Goal: Navigation & Orientation: Find specific page/section

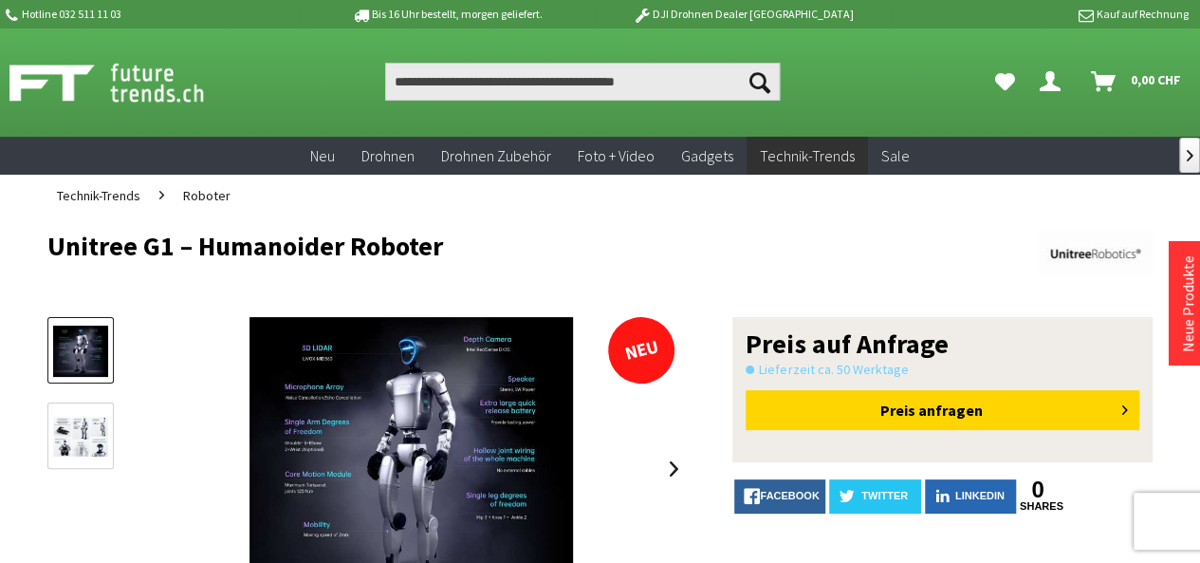
click at [84, 424] on img at bounding box center [80, 436] width 55 height 41
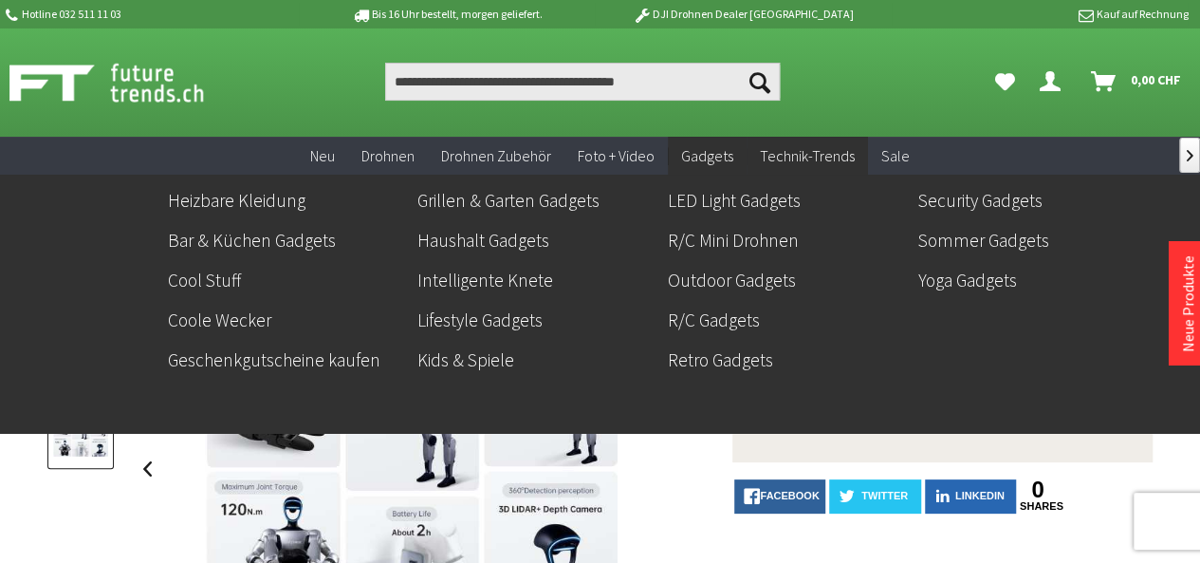
click at [702, 155] on span "Gadgets" at bounding box center [707, 155] width 52 height 19
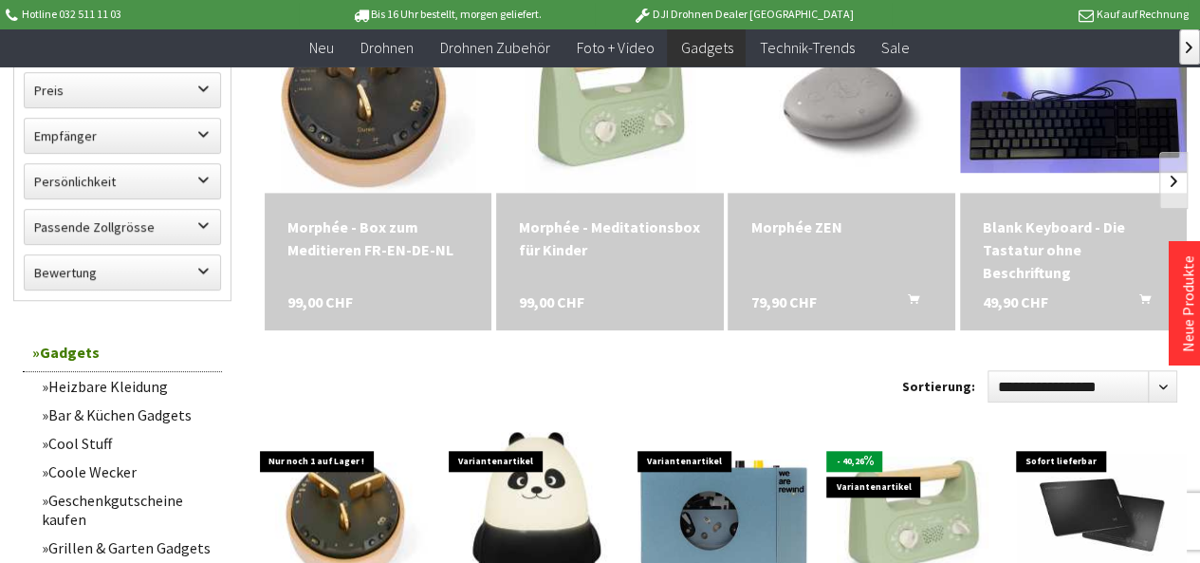
scroll to position [854, 0]
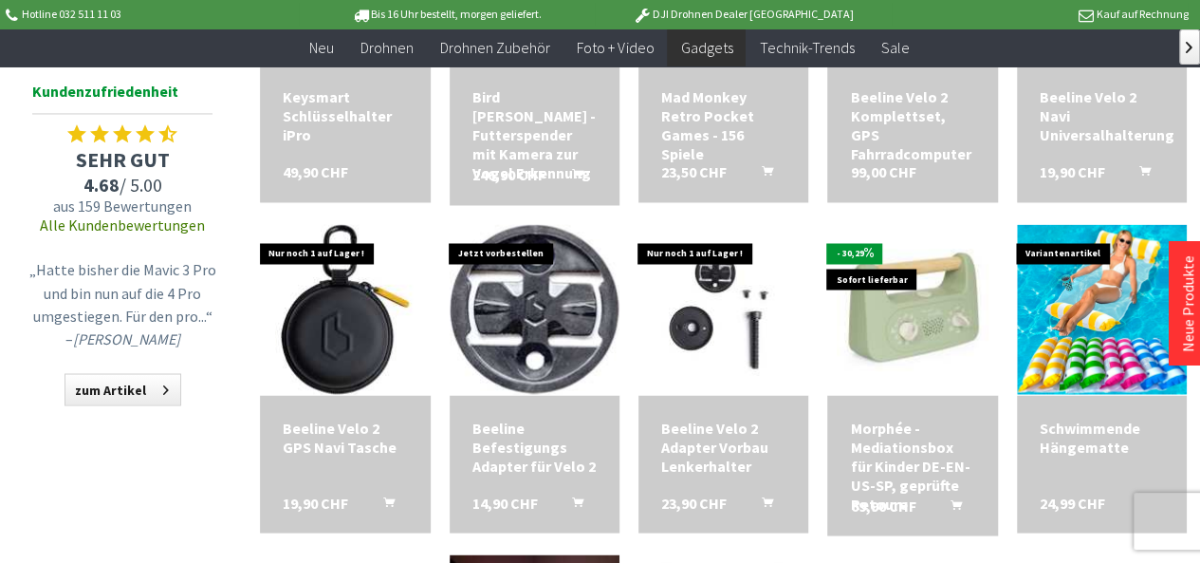
scroll to position [1802, 0]
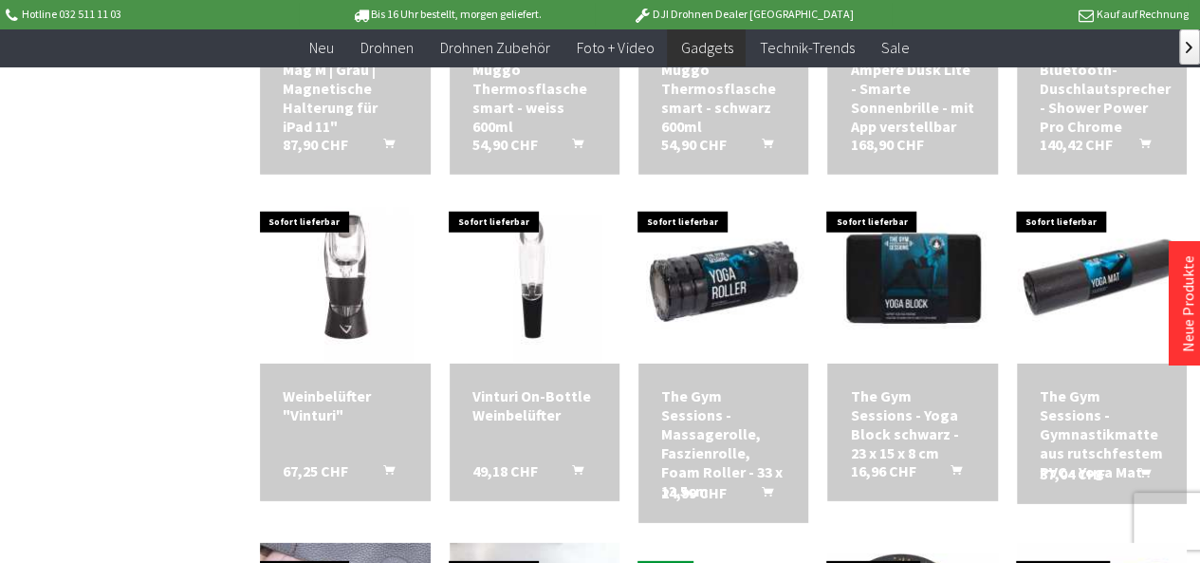
scroll to position [2561, 0]
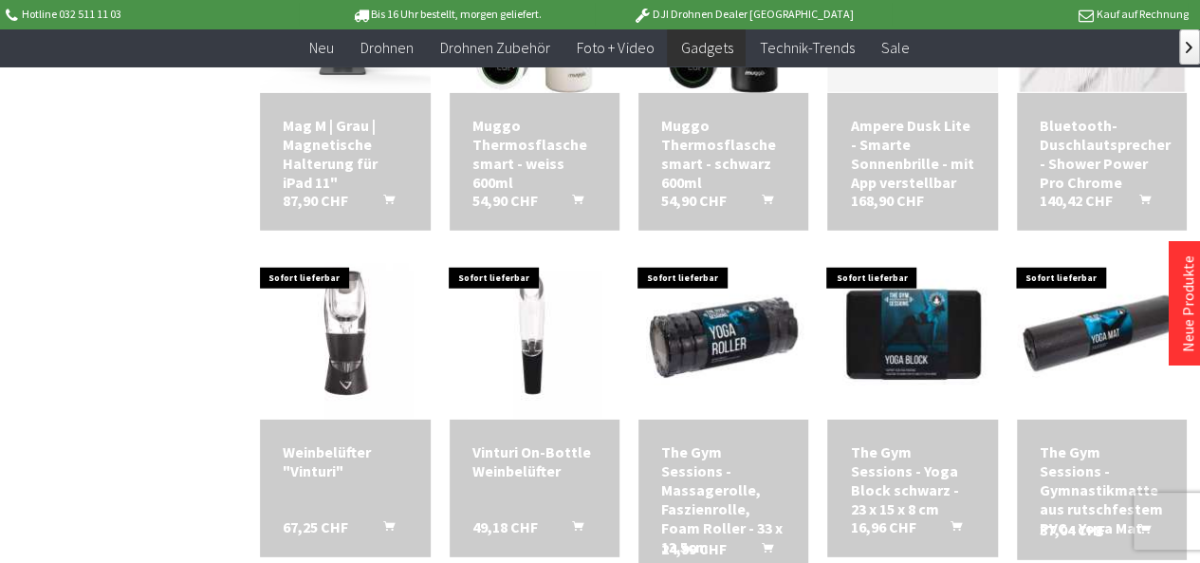
scroll to position [2466, 0]
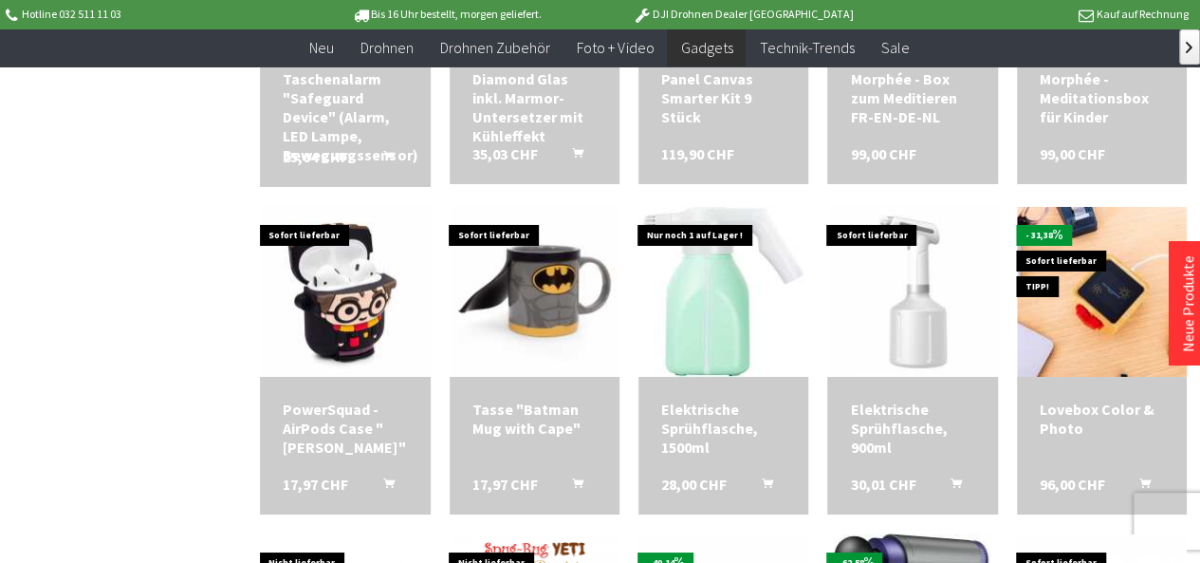
scroll to position [3225, 0]
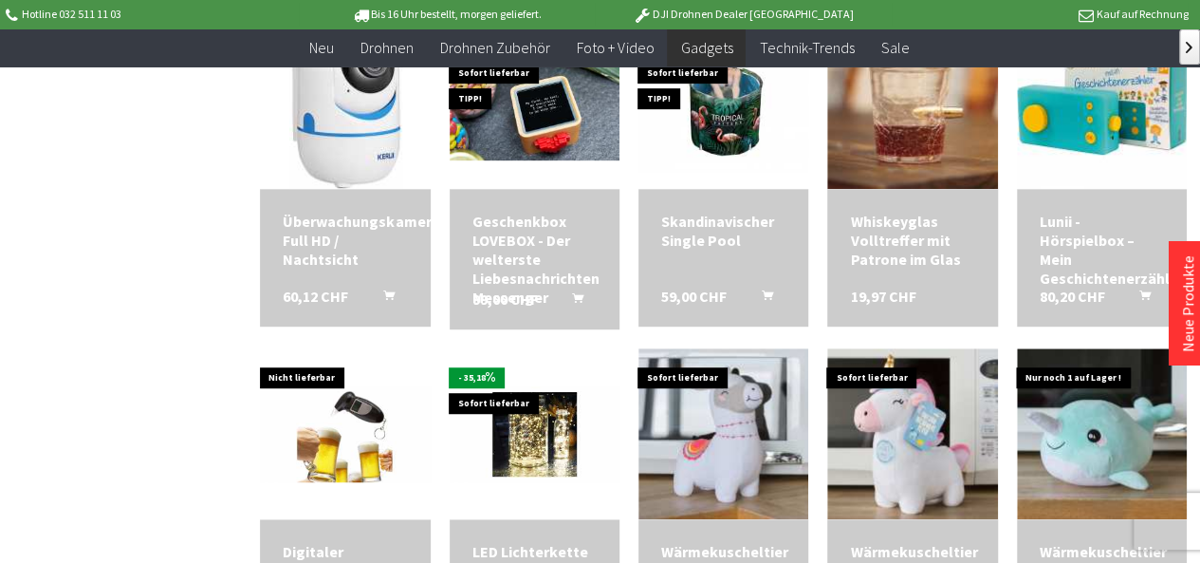
scroll to position [4079, 0]
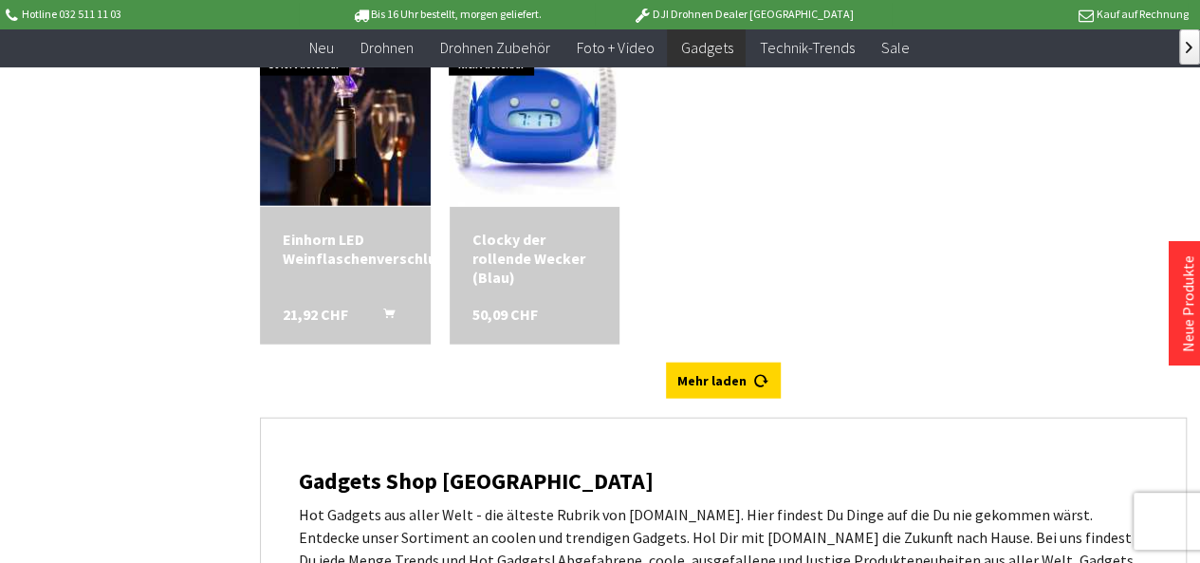
scroll to position [5692, 0]
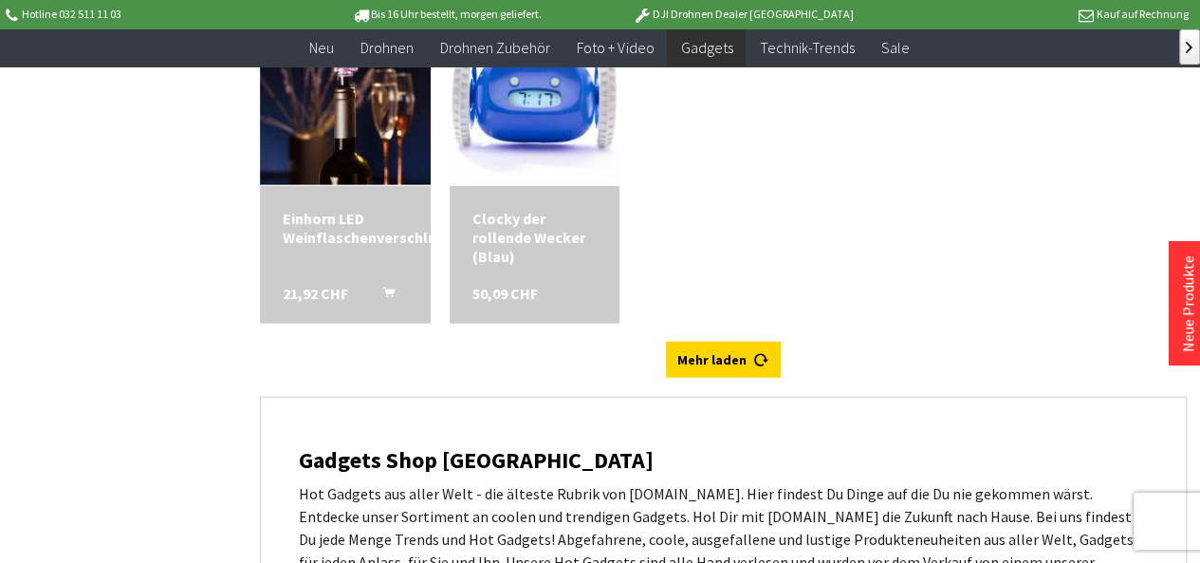
click at [702, 361] on link "Mehr laden" at bounding box center [723, 359] width 115 height 36
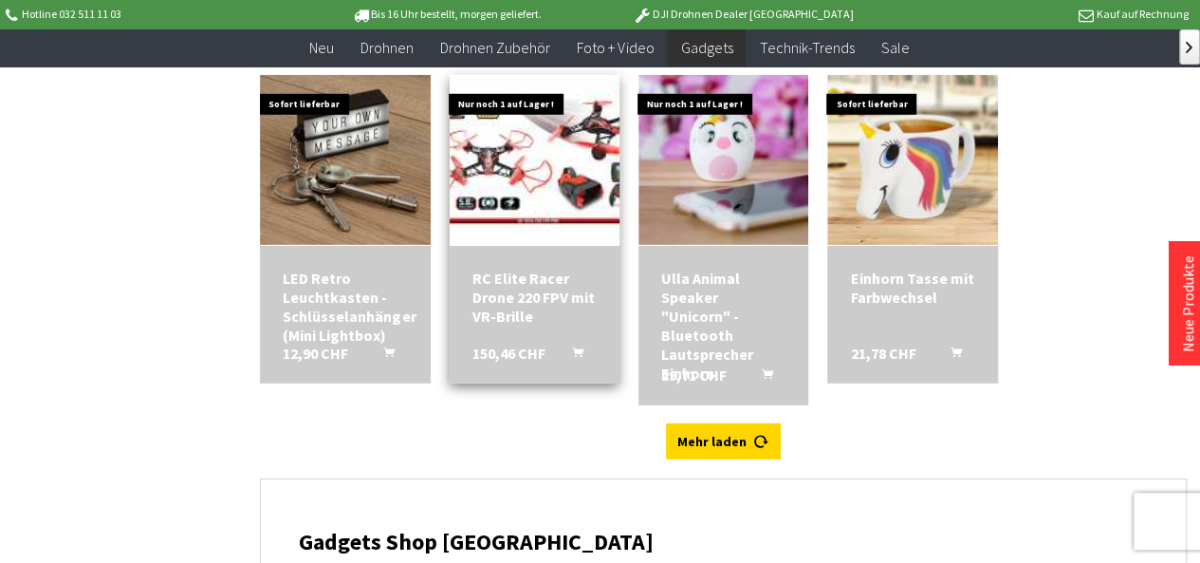
scroll to position [6261, 0]
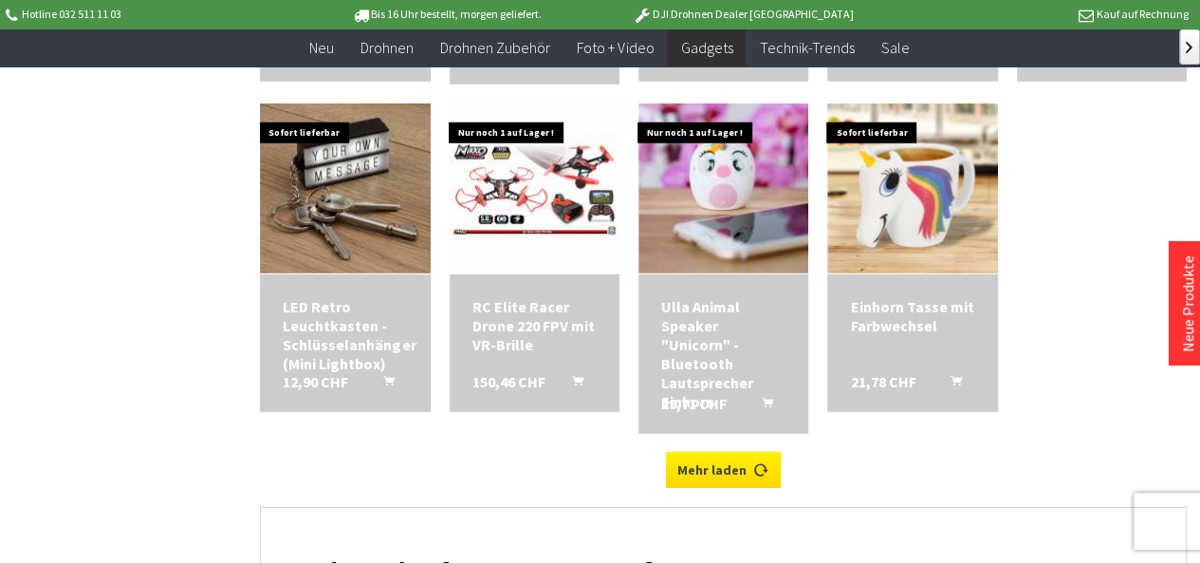
click at [763, 468] on icon at bounding box center [761, 461] width 15 height 15
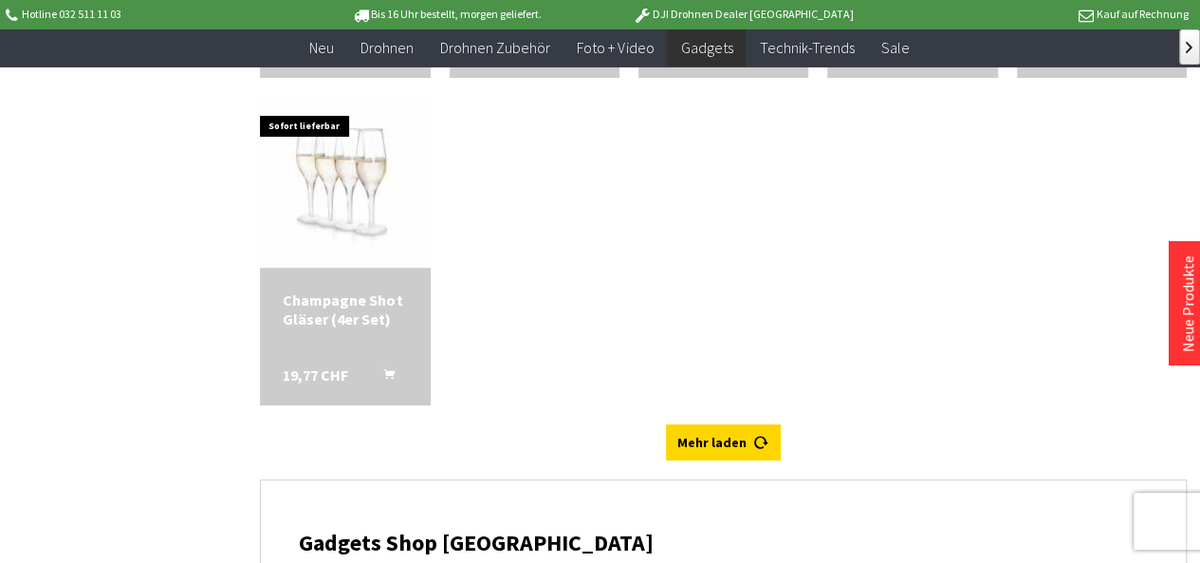
scroll to position [7304, 0]
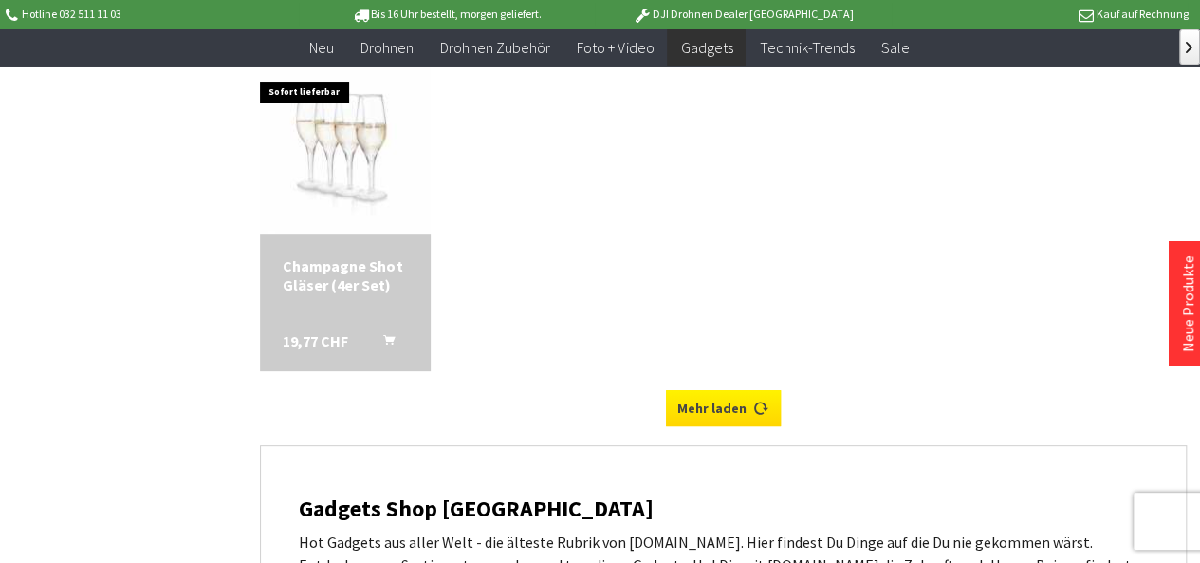
click at [689, 413] on link "Mehr laden" at bounding box center [723, 408] width 115 height 36
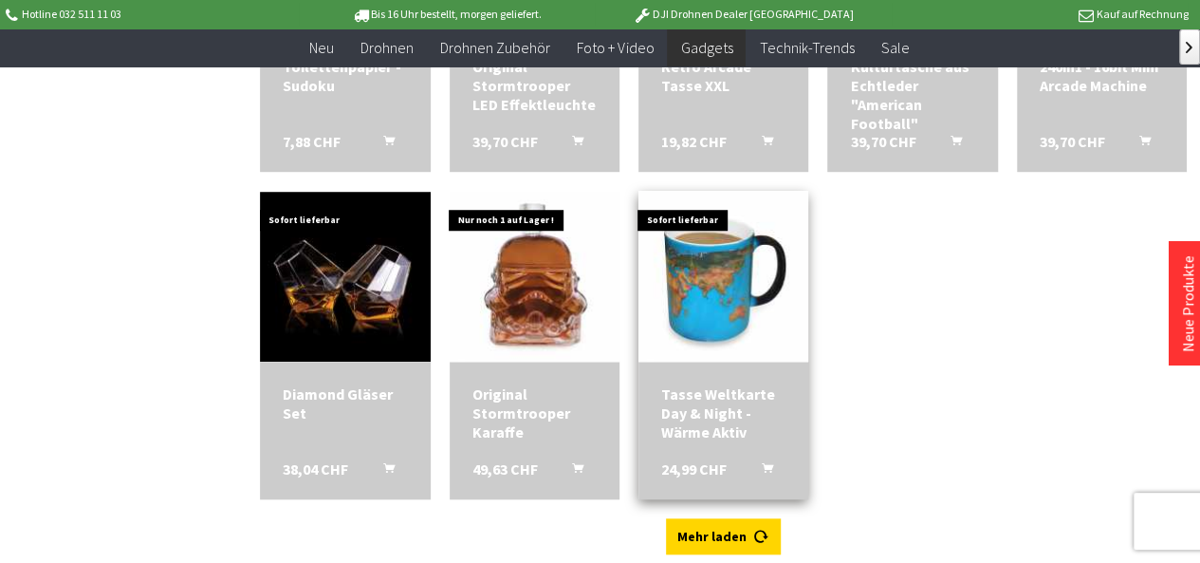
scroll to position [7873, 0]
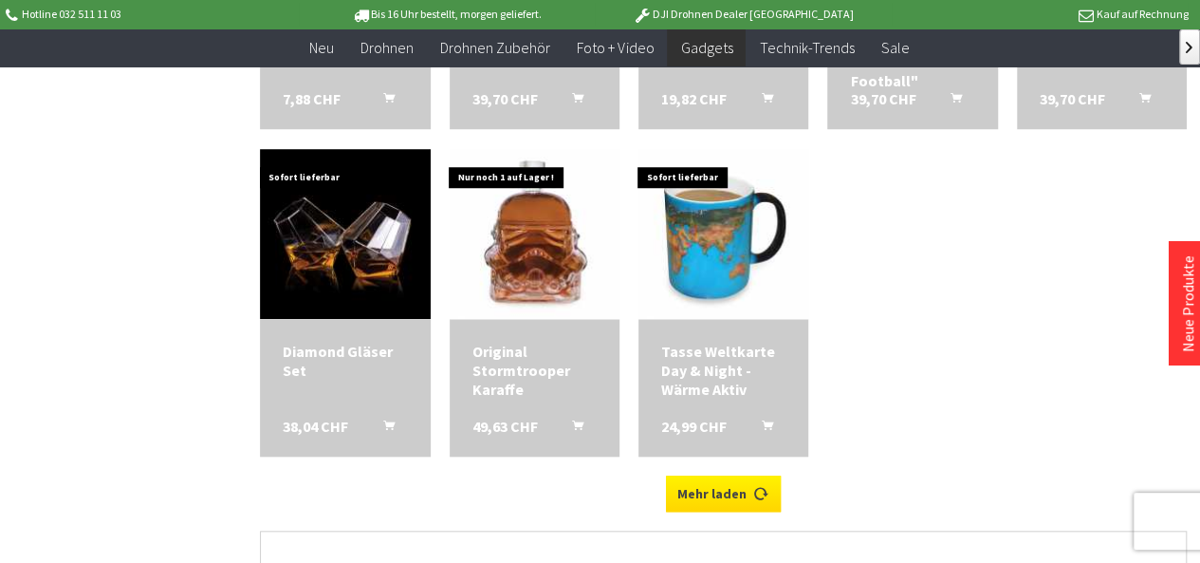
click at [727, 486] on link "Mehr laden" at bounding box center [723, 493] width 115 height 36
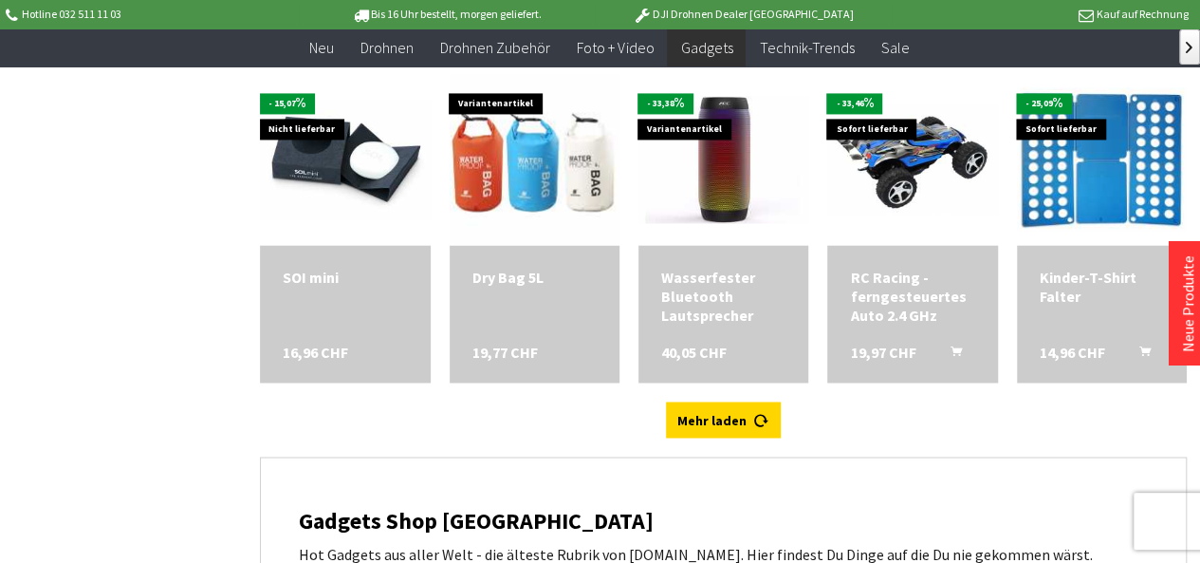
scroll to position [8632, 0]
